Goal: Task Accomplishment & Management: Manage account settings

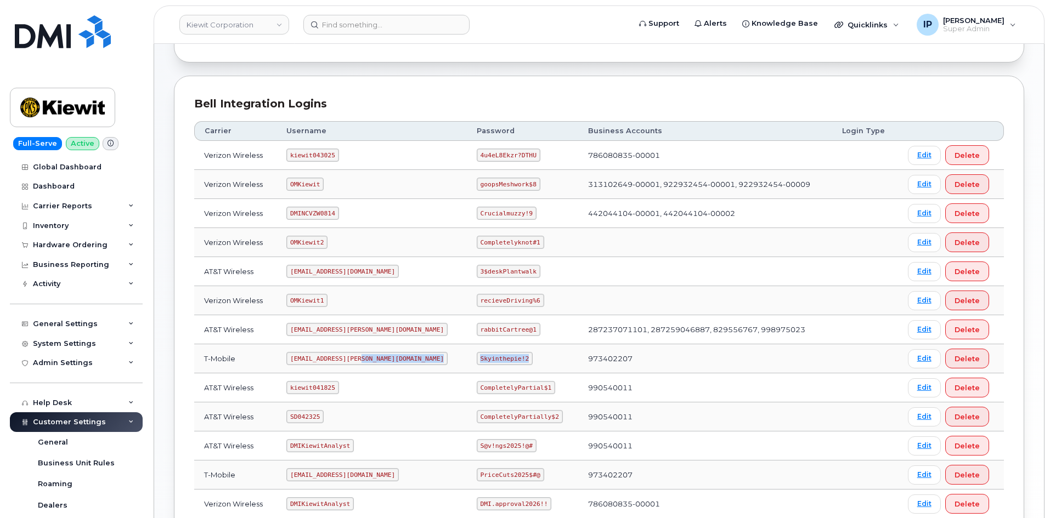
scroll to position [165, 0]
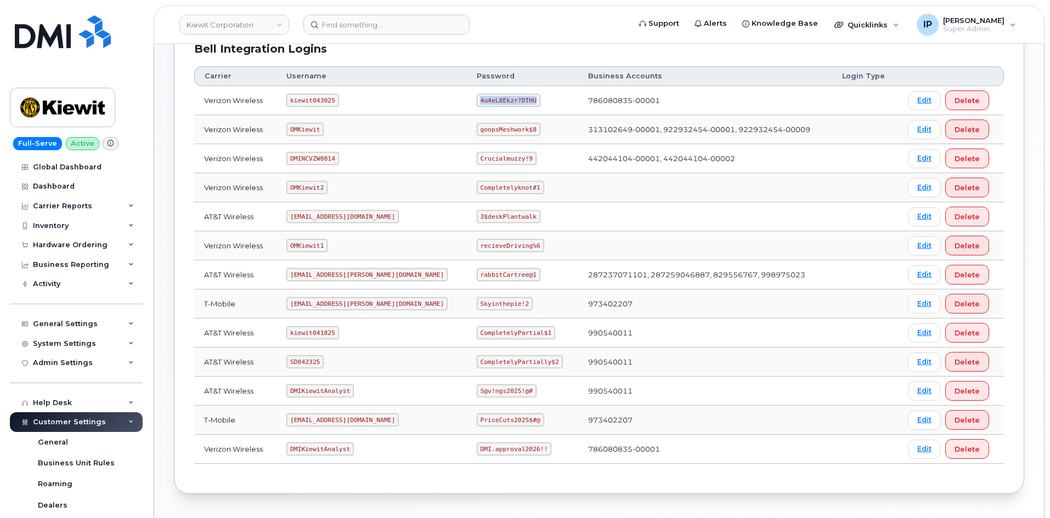
drag, startPoint x: 492, startPoint y: 103, endPoint x: 439, endPoint y: 96, distance: 53.1
click at [467, 96] on td "4u4eL8Ekzr?DTHU" at bounding box center [522, 100] width 111 height 29
copy code "4u4eL8Ekzr?DTHU"
drag, startPoint x: 326, startPoint y: 130, endPoint x: 293, endPoint y: 132, distance: 33.0
click at [293, 132] on code "OMKiewit" at bounding box center [304, 129] width 37 height 13
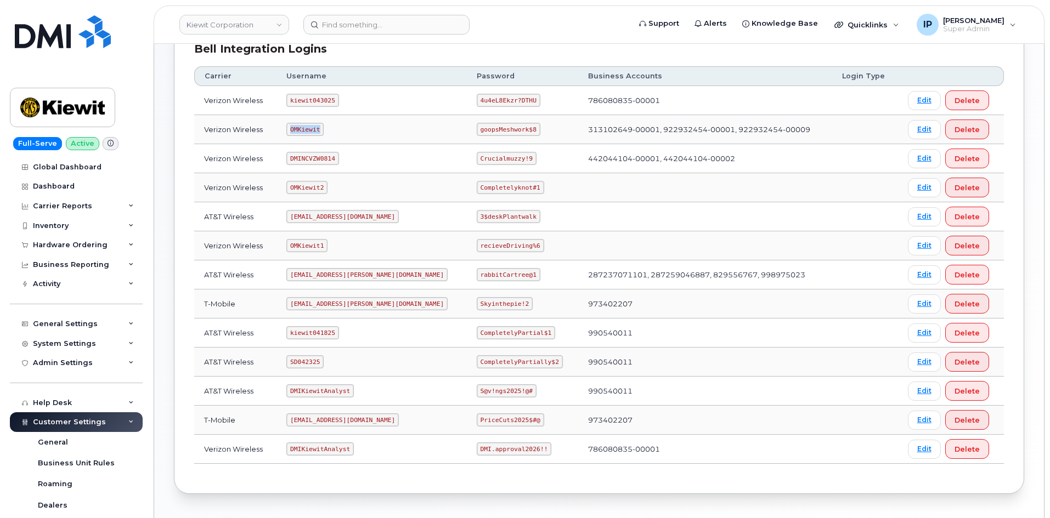
copy code "OMKiewit"
drag, startPoint x: 497, startPoint y: 125, endPoint x: 435, endPoint y: 128, distance: 62.0
click at [467, 128] on td "goopsMeshwork$8" at bounding box center [522, 129] width 111 height 29
copy code "goopsMeshwork$8"
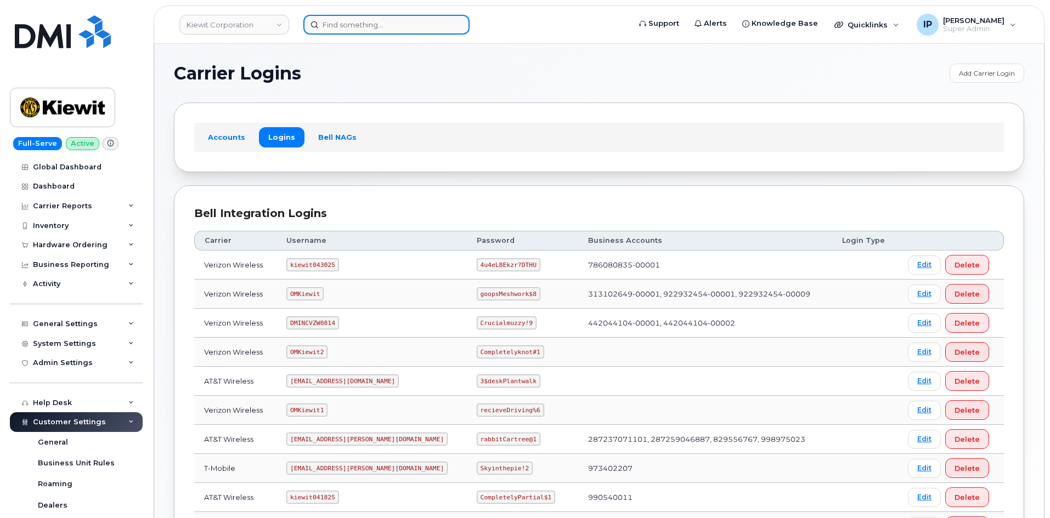
click at [362, 27] on input at bounding box center [386, 25] width 166 height 20
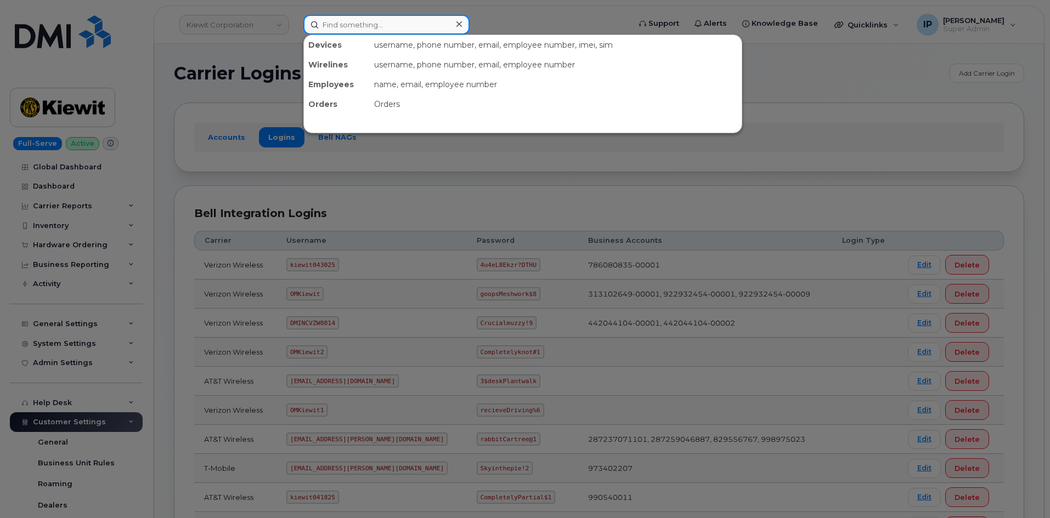
paste input "We have an employee that wants to replace their existing corporate number 848-3…"
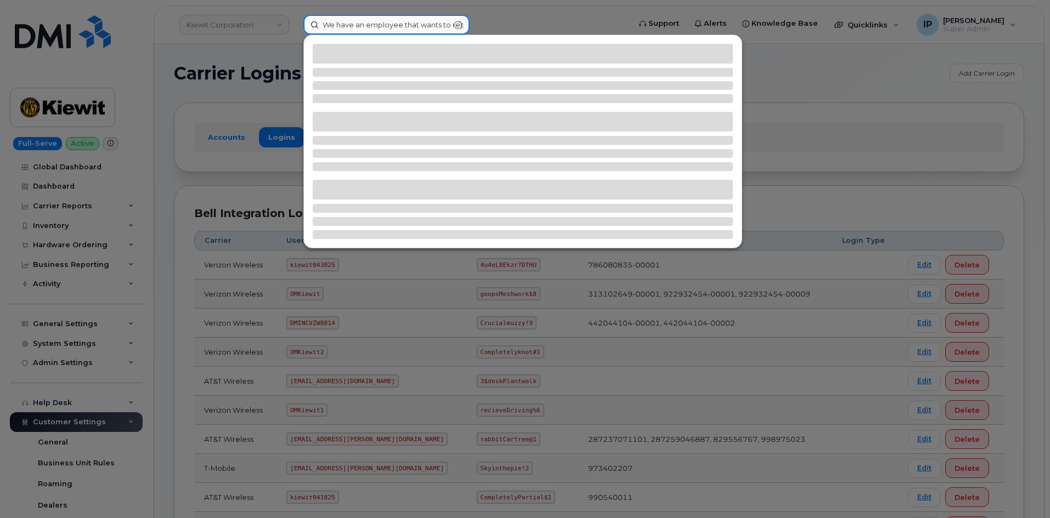
drag, startPoint x: 361, startPoint y: 31, endPoint x: 270, endPoint y: 36, distance: 90.6
click at [295, 35] on div "We have an employee that wants to replace their existing corporate number 848-3…" at bounding box center [463, 25] width 337 height 20
type input "848-384-1043"
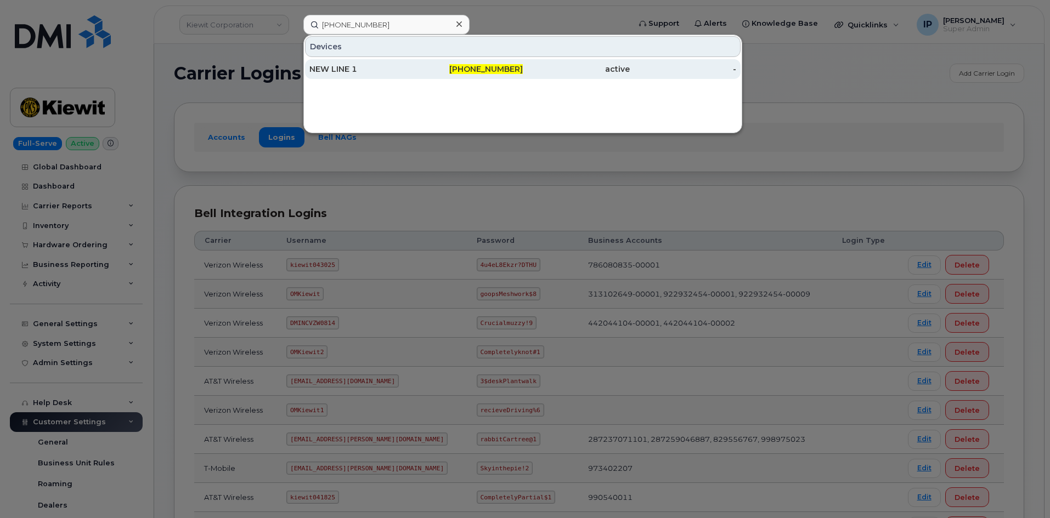
click at [406, 66] on div "NEW LINE 1" at bounding box center [362, 69] width 107 height 11
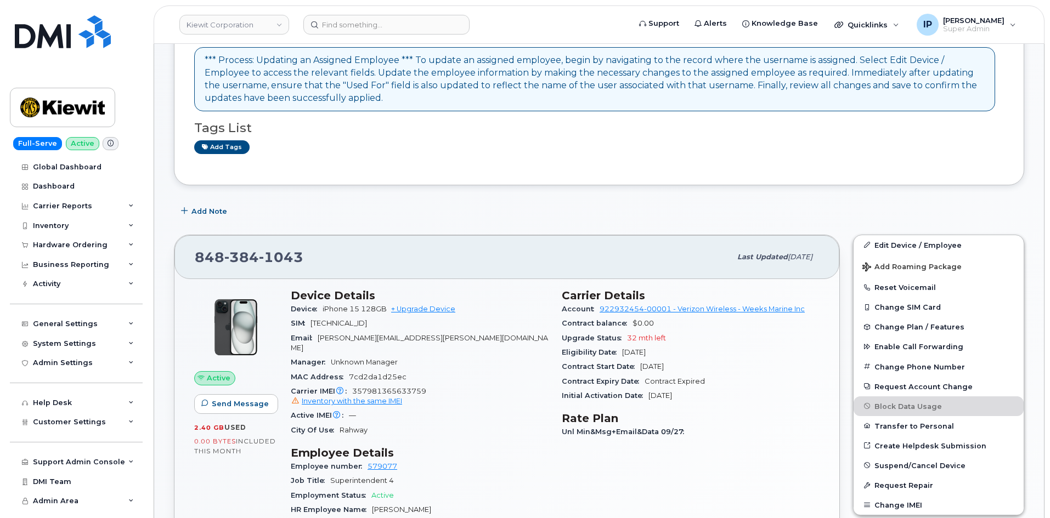
scroll to position [219, 0]
